Goal: Task Accomplishment & Management: Manage account settings

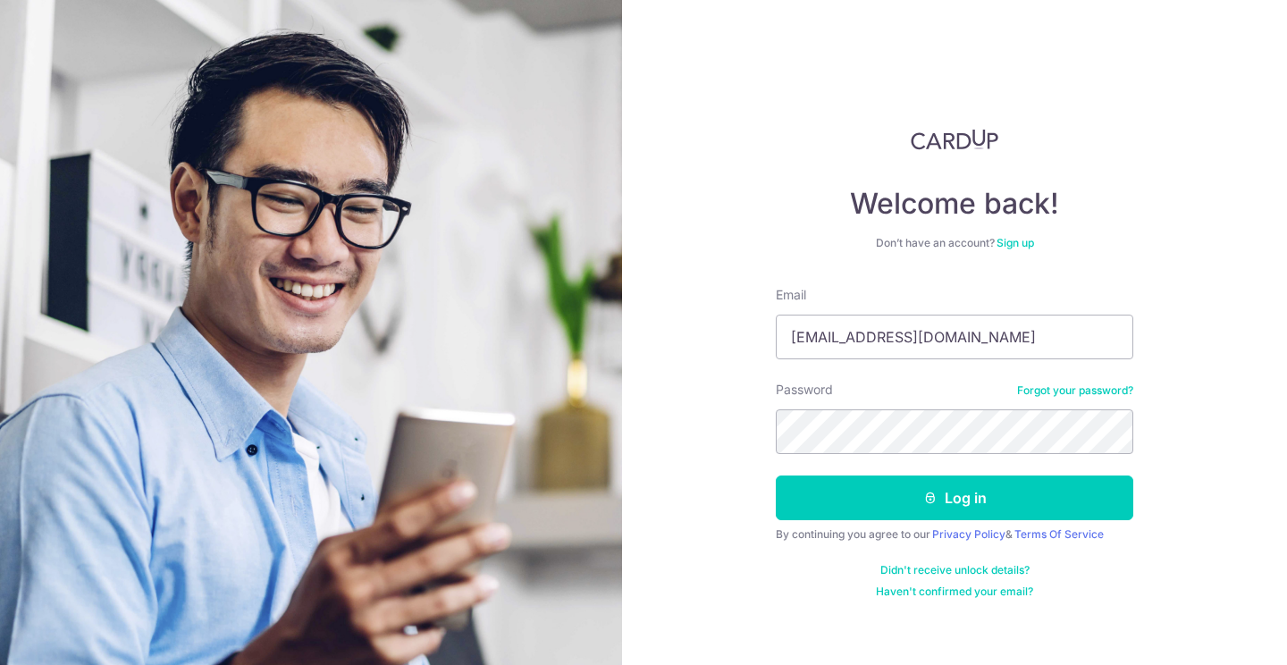
click at [869, 497] on button "Log in" at bounding box center [954, 497] width 357 height 45
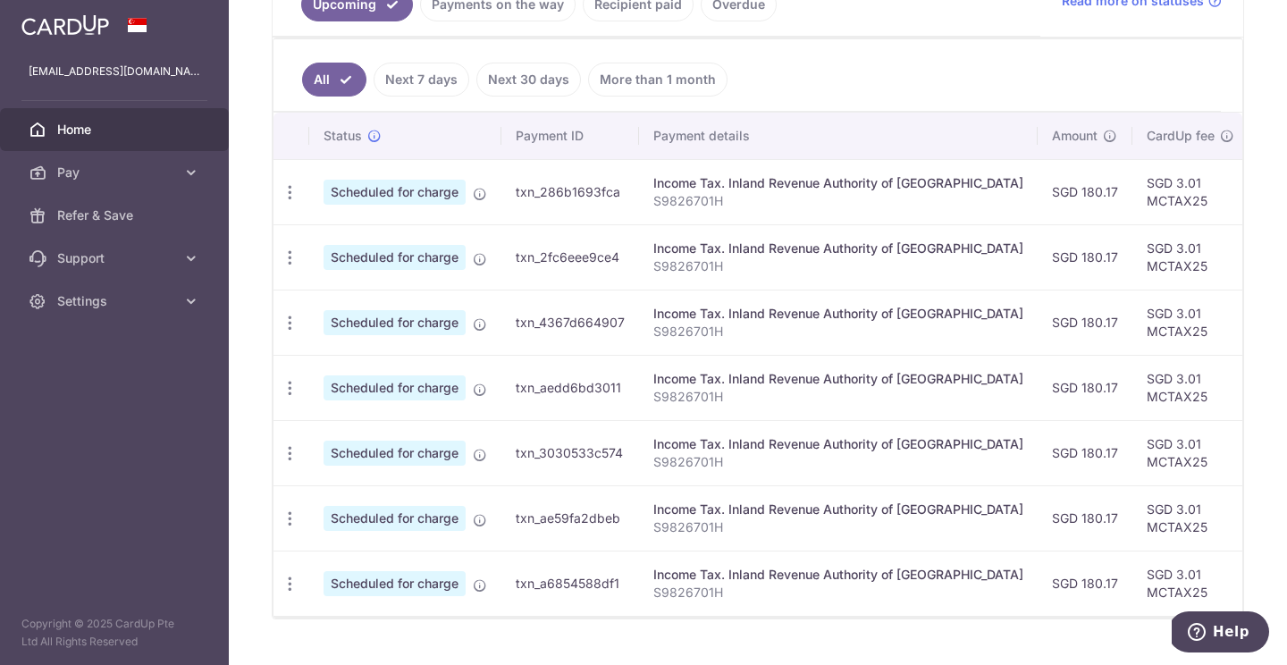
scroll to position [439, 0]
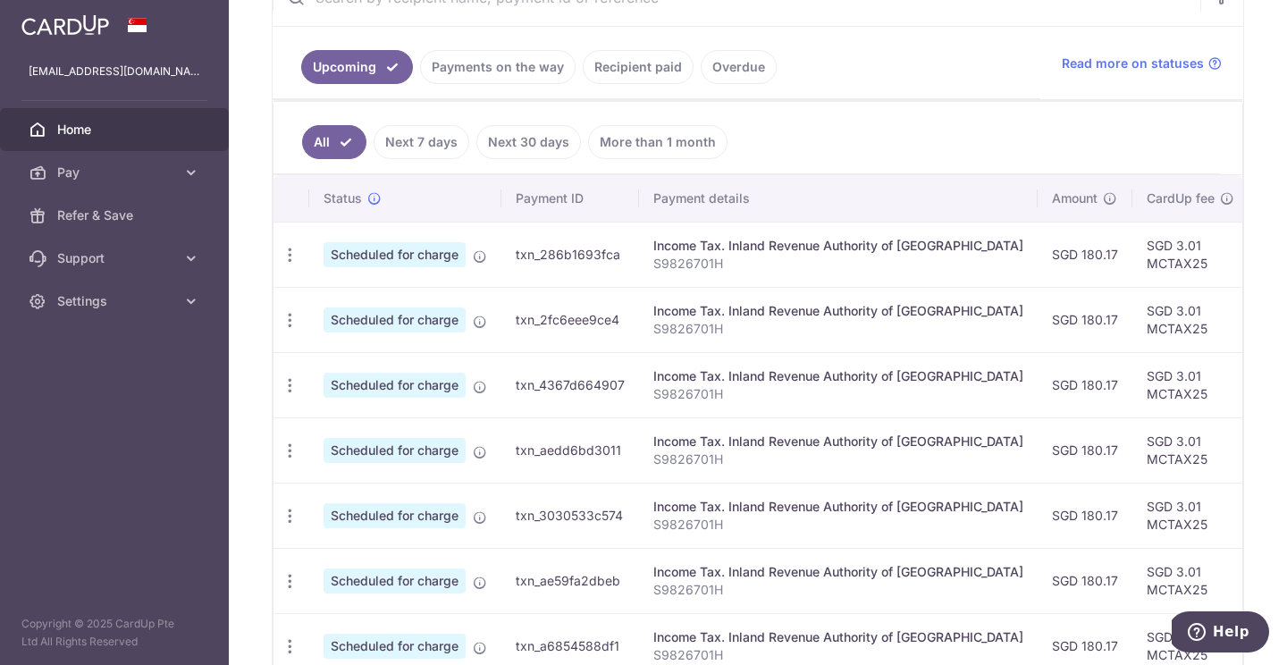
click at [478, 65] on link "Payments on the way" at bounding box center [497, 67] width 155 height 34
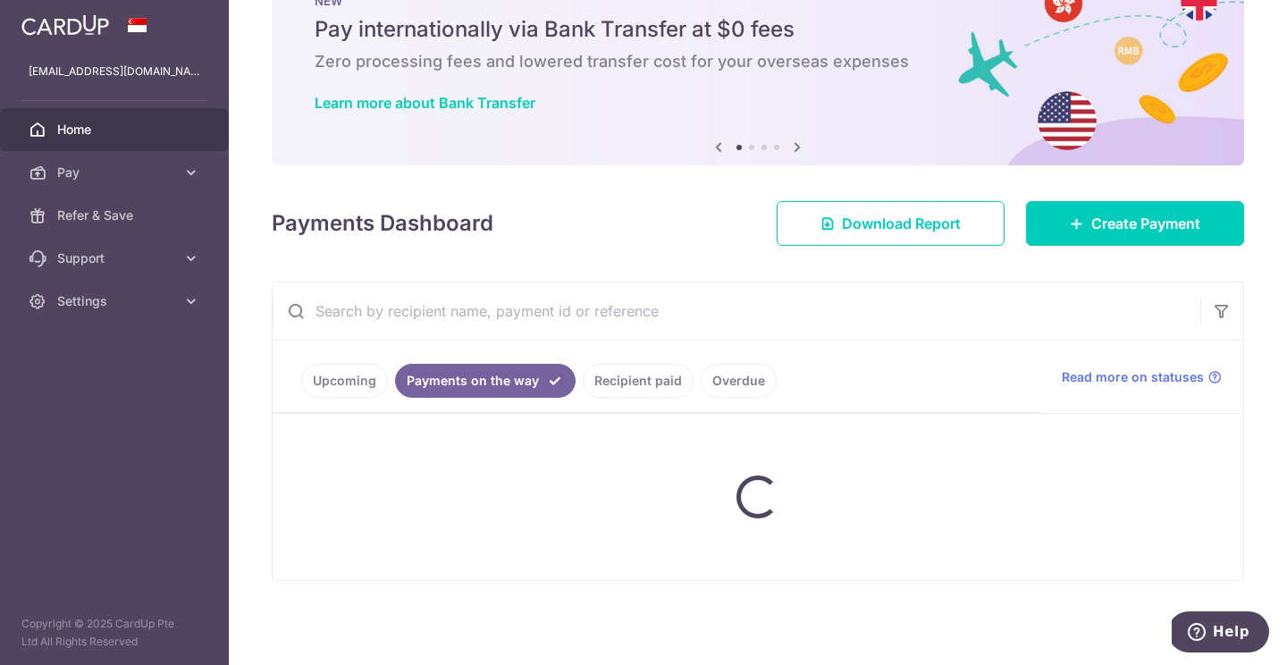
scroll to position [63, 0]
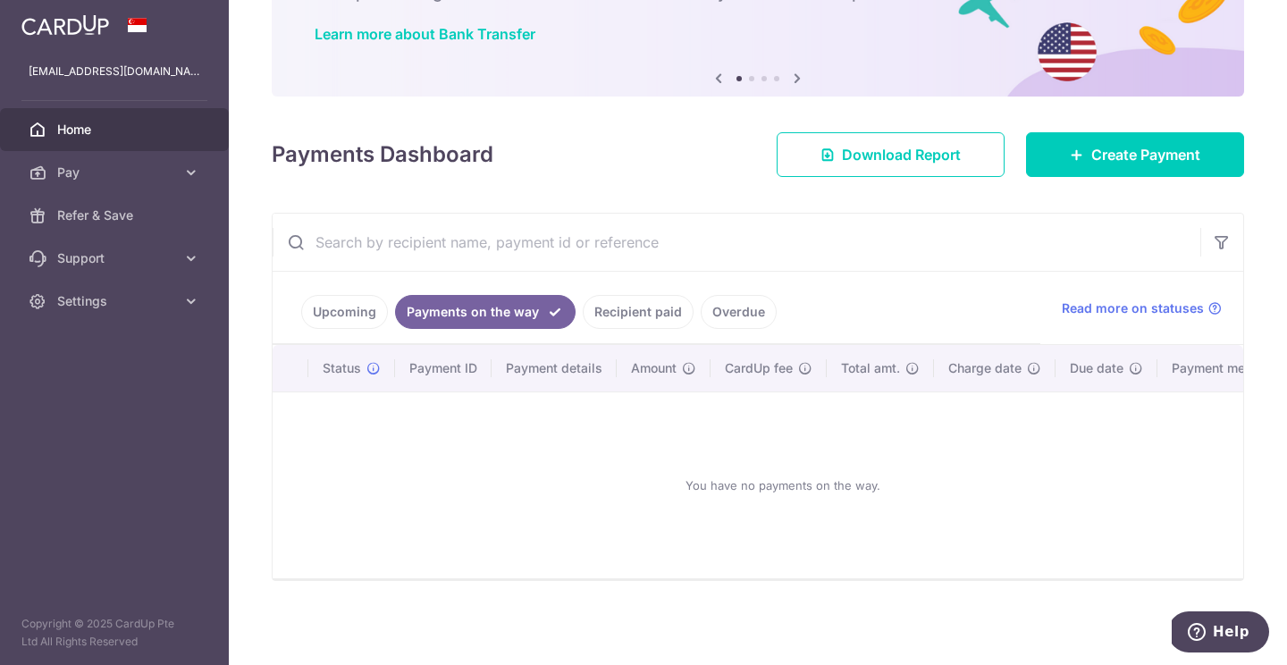
click at [638, 324] on link "Recipient paid" at bounding box center [638, 312] width 111 height 34
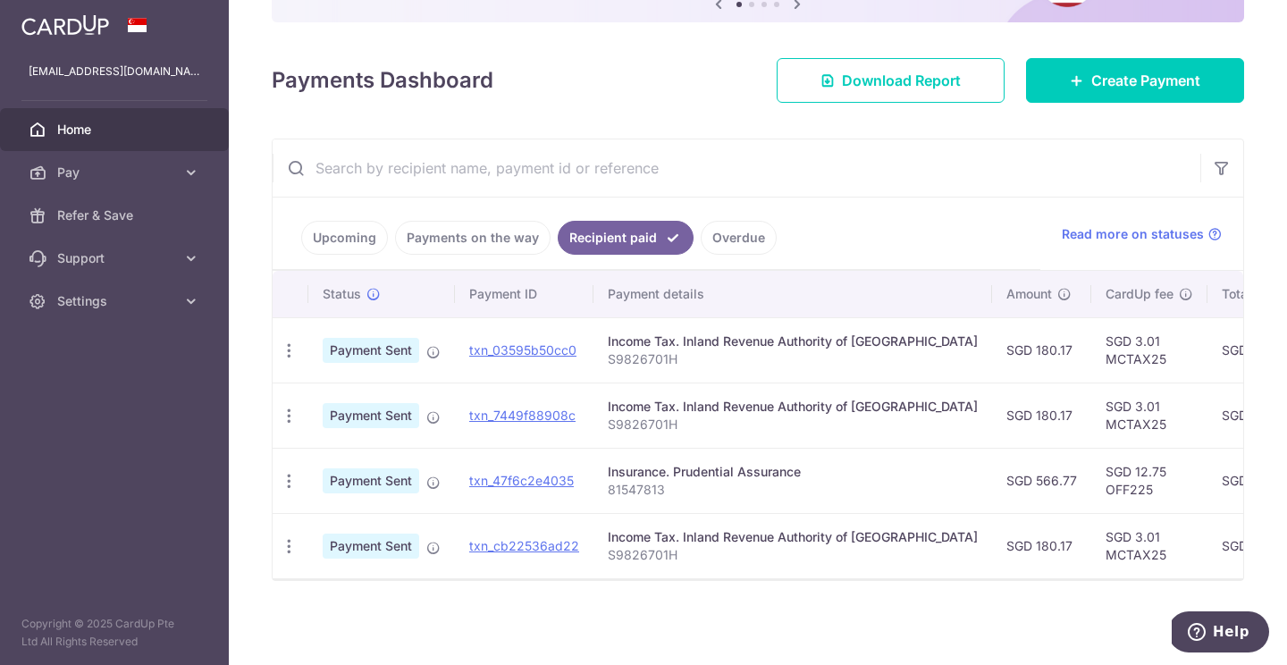
scroll to position [206, 0]
click at [738, 243] on link "Overdue" at bounding box center [739, 238] width 76 height 34
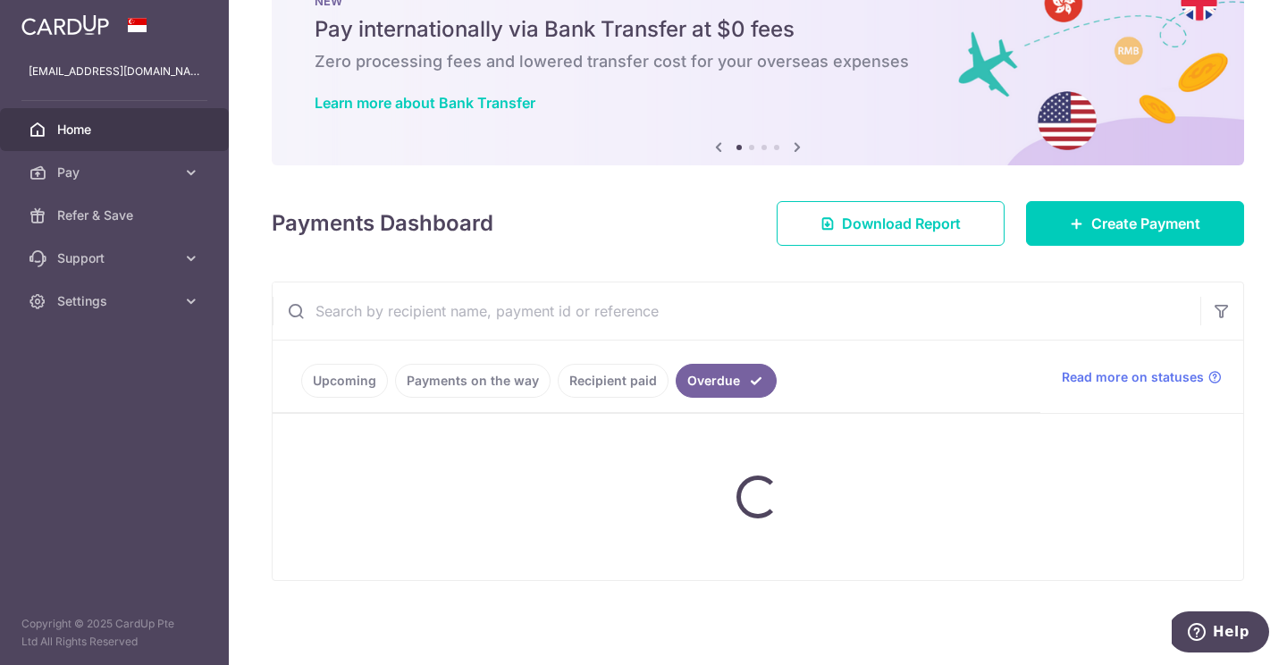
scroll to position [63, 0]
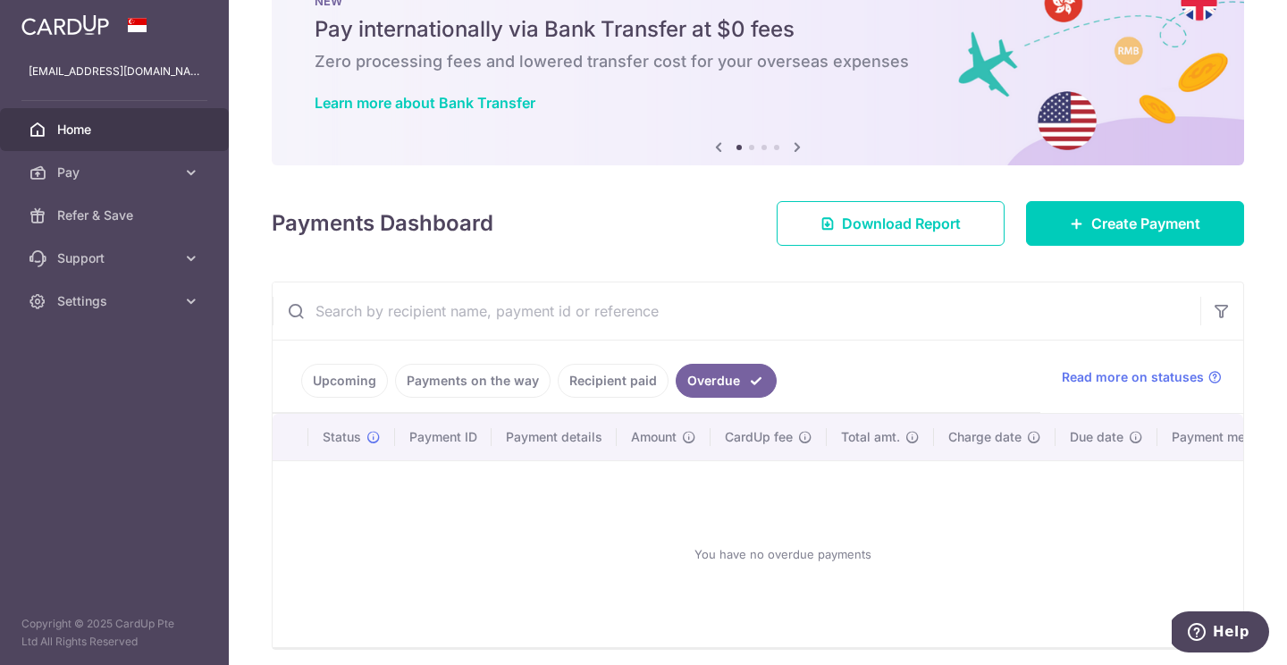
click at [340, 380] on link "Upcoming" at bounding box center [344, 381] width 87 height 34
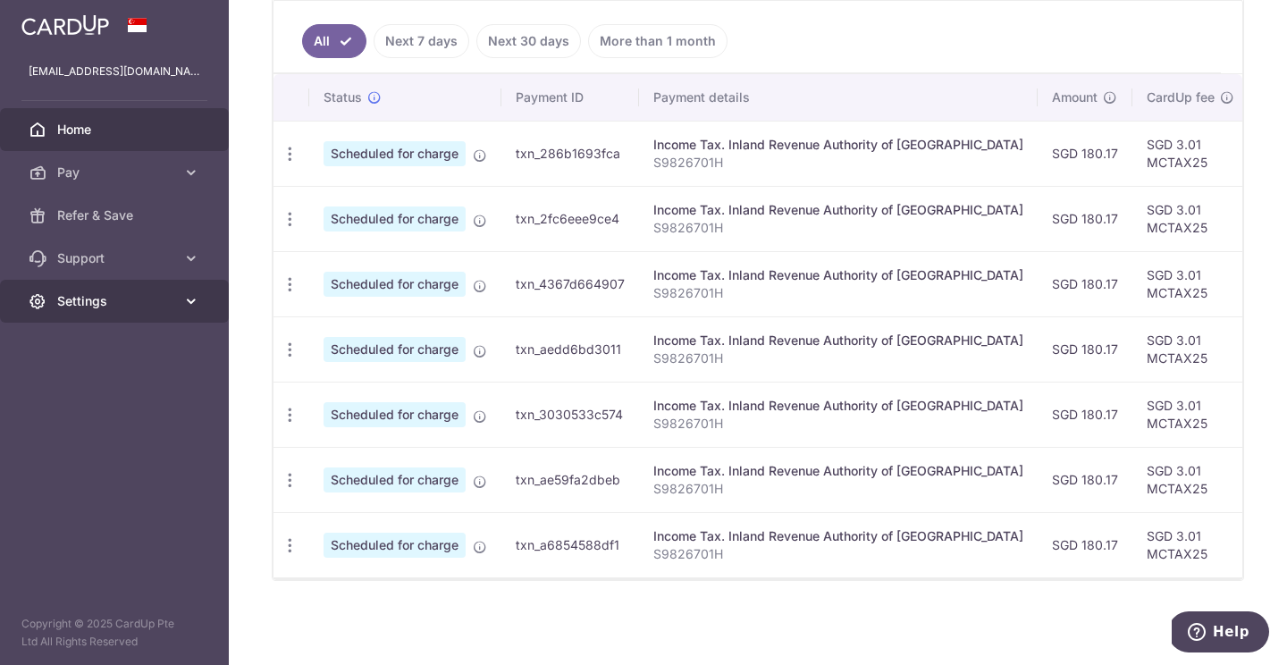
scroll to position [0, 0]
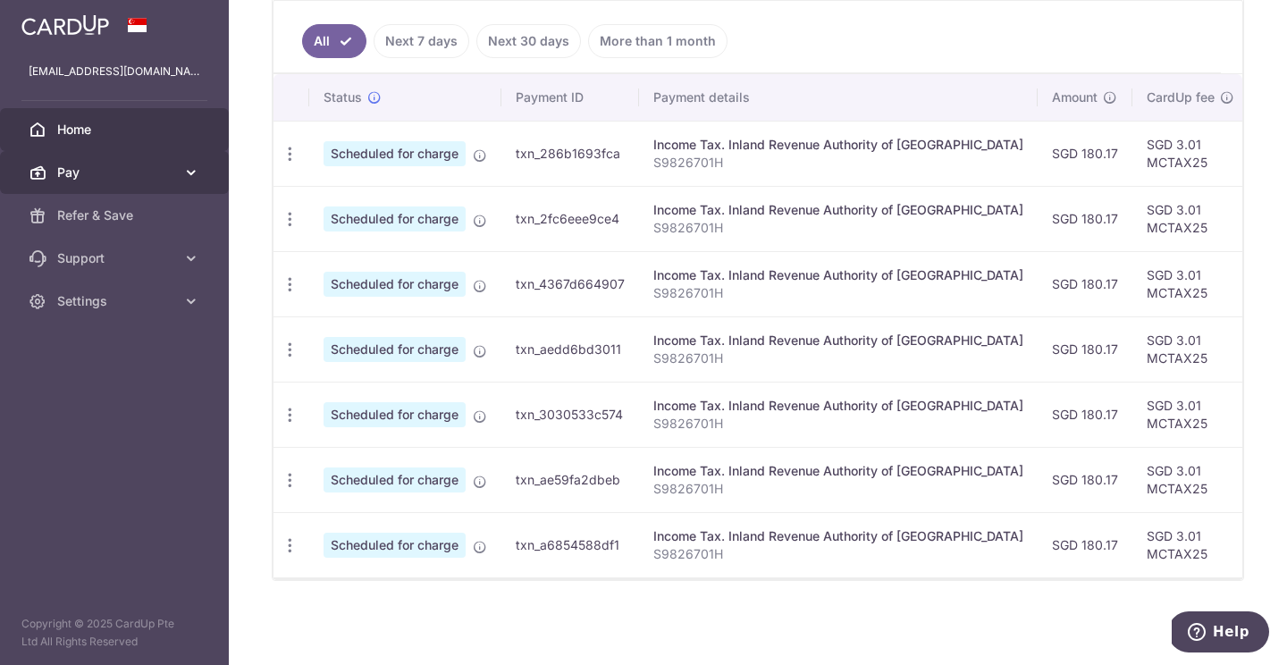
click at [163, 169] on span "Pay" at bounding box center [116, 173] width 118 height 18
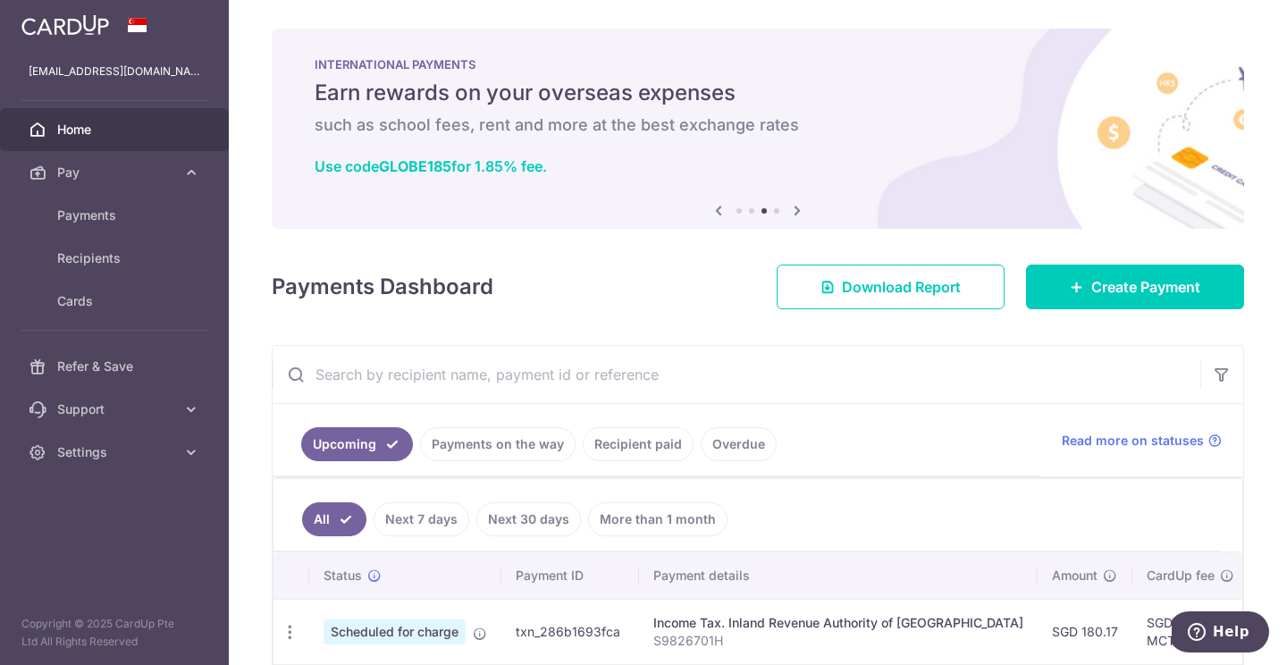
click at [708, 213] on icon at bounding box center [718, 210] width 21 height 22
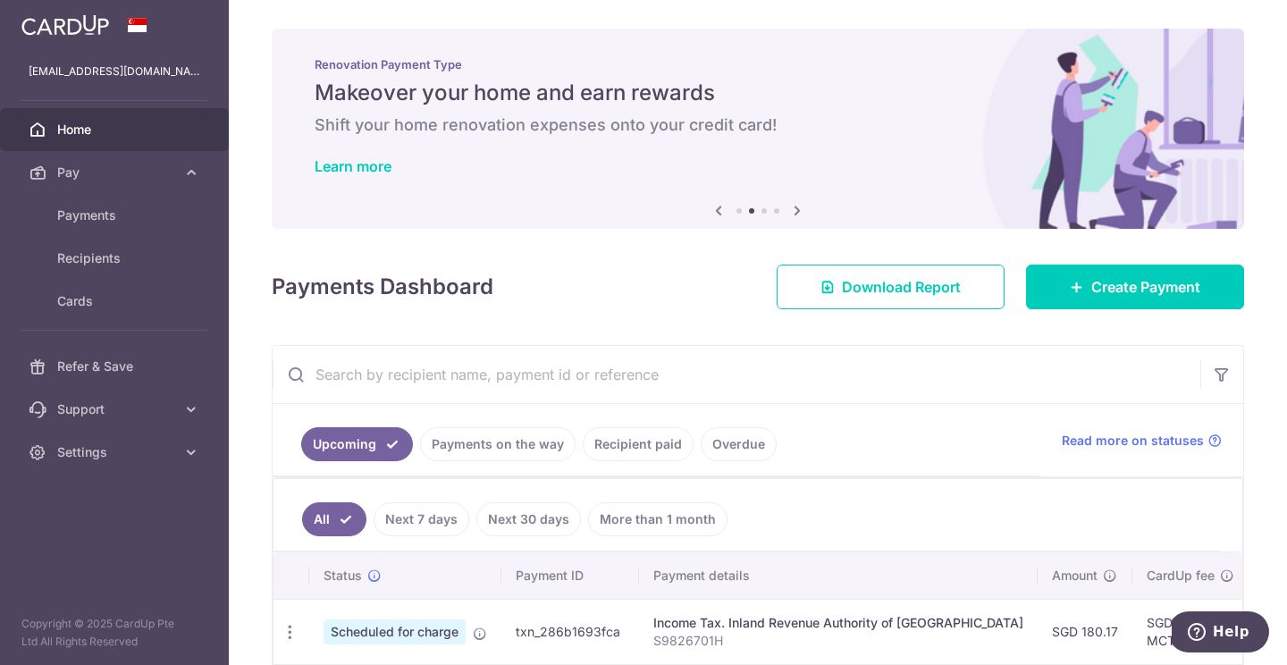
click at [708, 213] on icon at bounding box center [718, 210] width 21 height 22
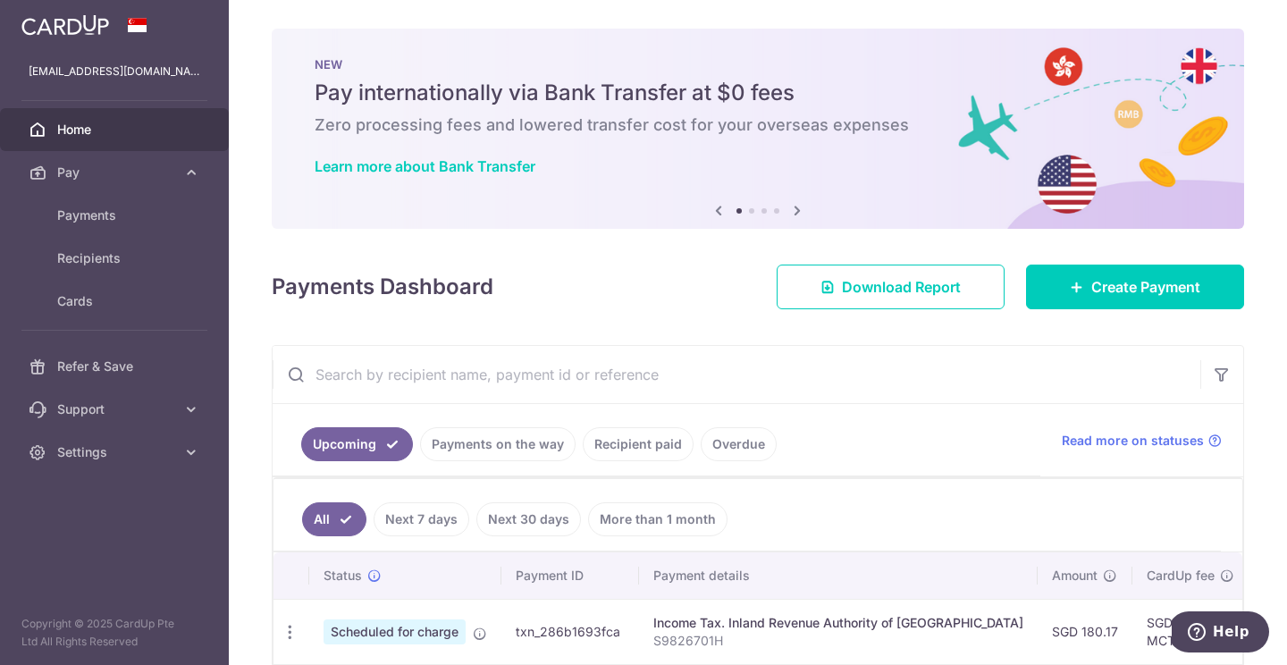
click at [708, 213] on icon at bounding box center [718, 210] width 21 height 22
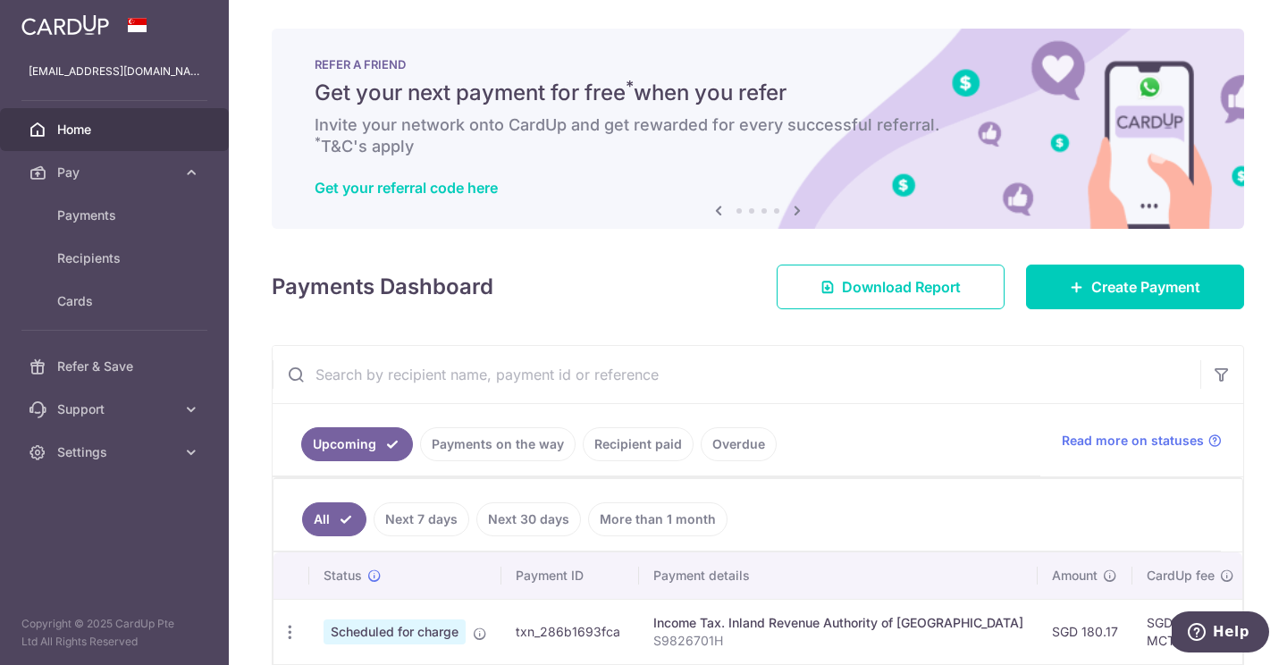
click at [708, 213] on icon at bounding box center [718, 210] width 21 height 22
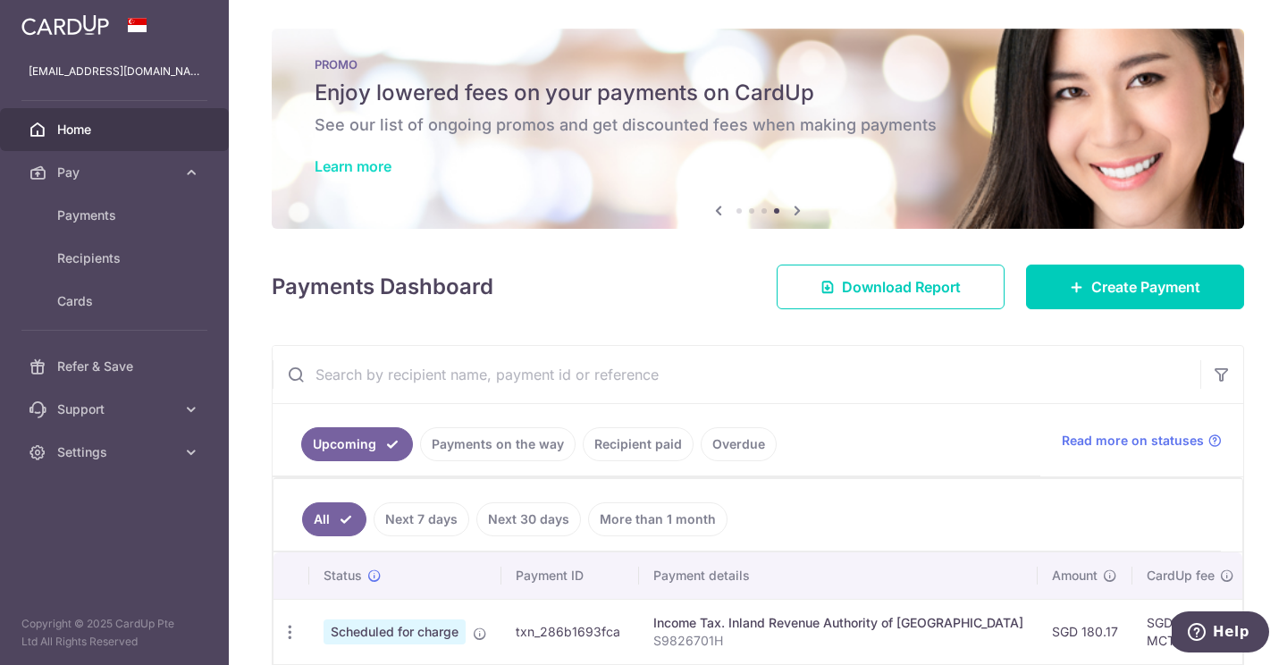
click at [360, 168] on link "Learn more" at bounding box center [353, 166] width 77 height 18
